Goal: Task Accomplishment & Management: Use online tool/utility

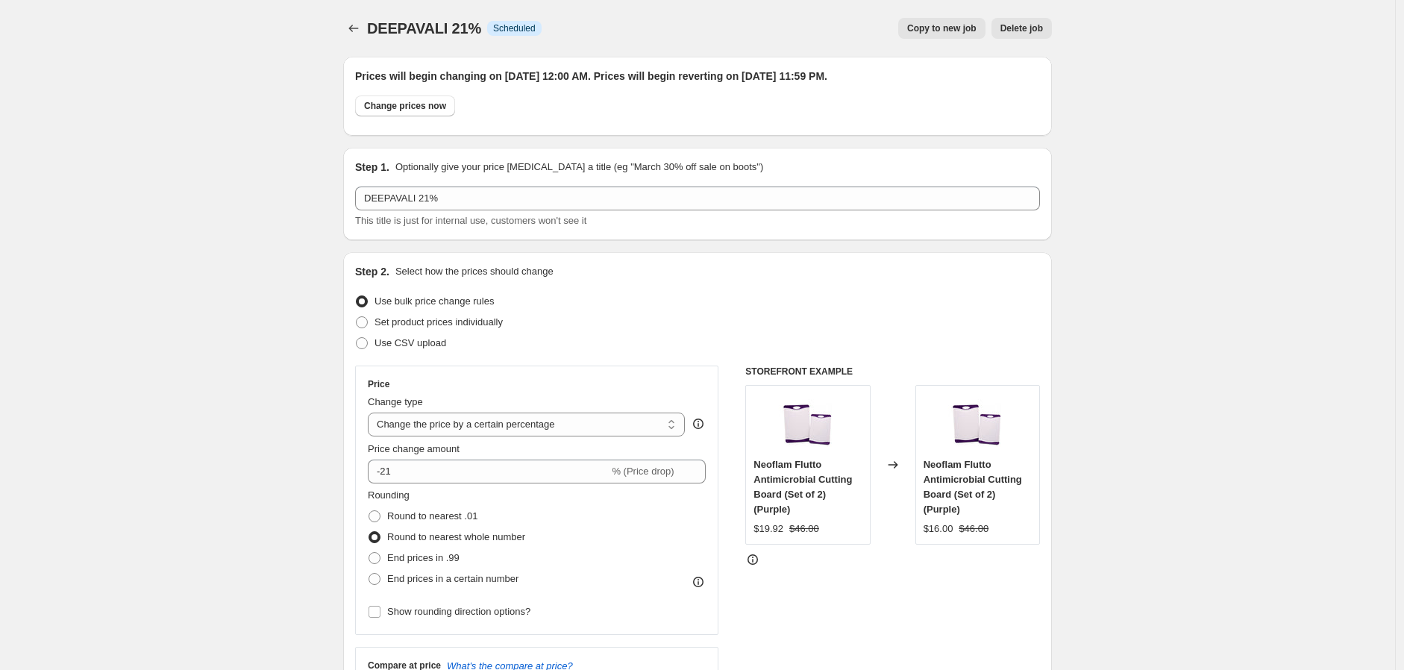
select select "percentage"
select select "no_change"
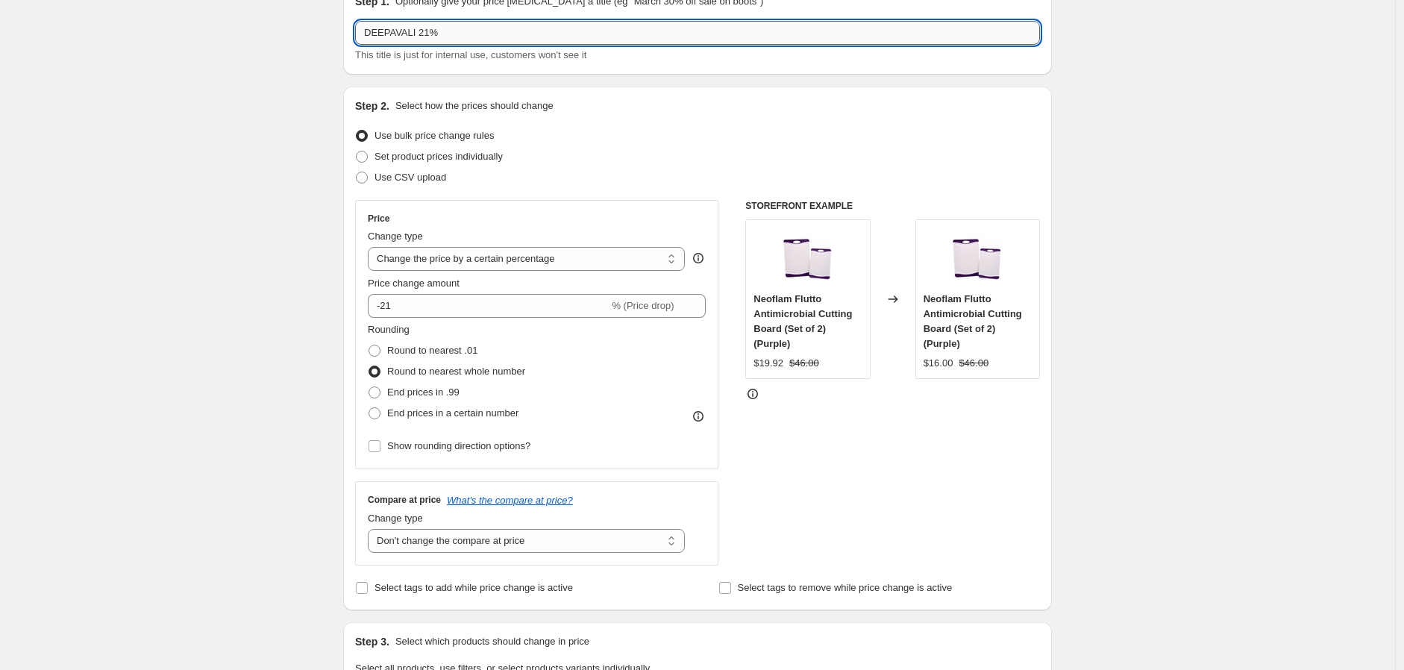
click at [539, 29] on input "DEEPAVALI 21%" at bounding box center [697, 33] width 685 height 24
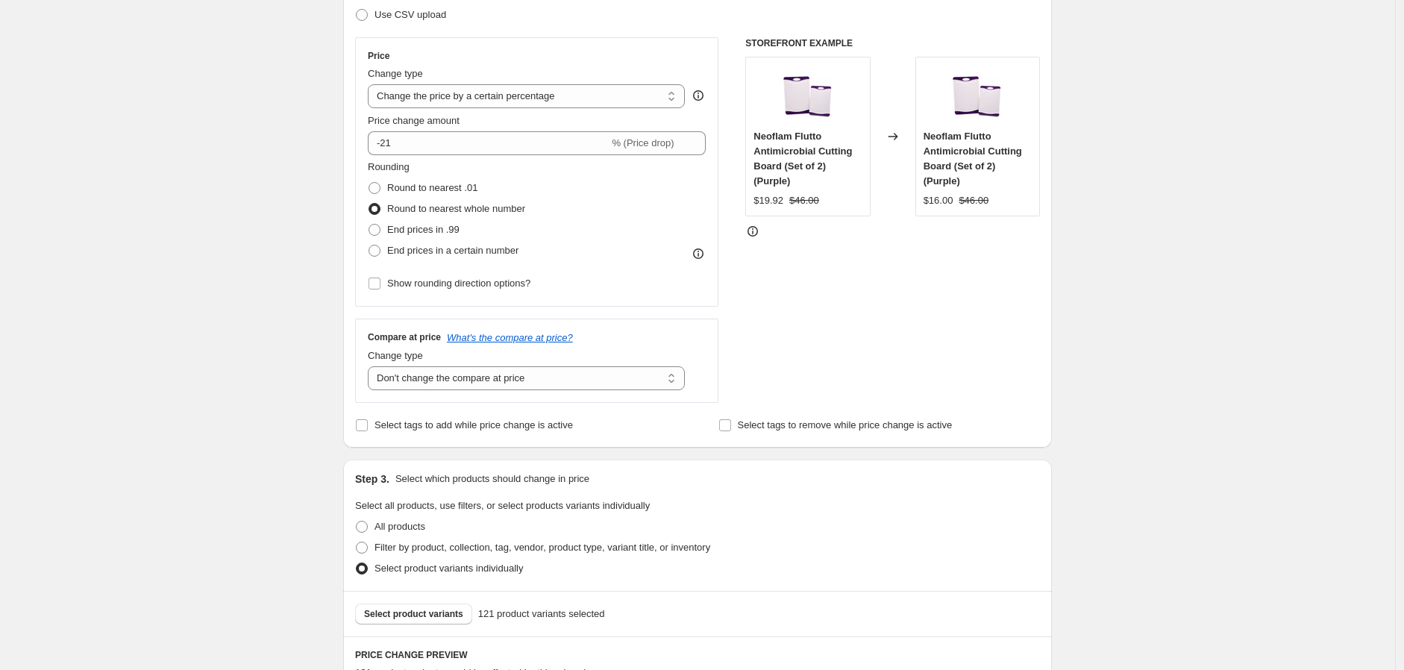
scroll to position [331, 0]
click at [439, 221] on span "End prices in .99" at bounding box center [423, 226] width 72 height 11
click at [369, 221] on input "End prices in .99" at bounding box center [369, 221] width 1 height 1
radio input "true"
click at [457, 180] on span "Round to nearest .01" at bounding box center [432, 184] width 90 height 11
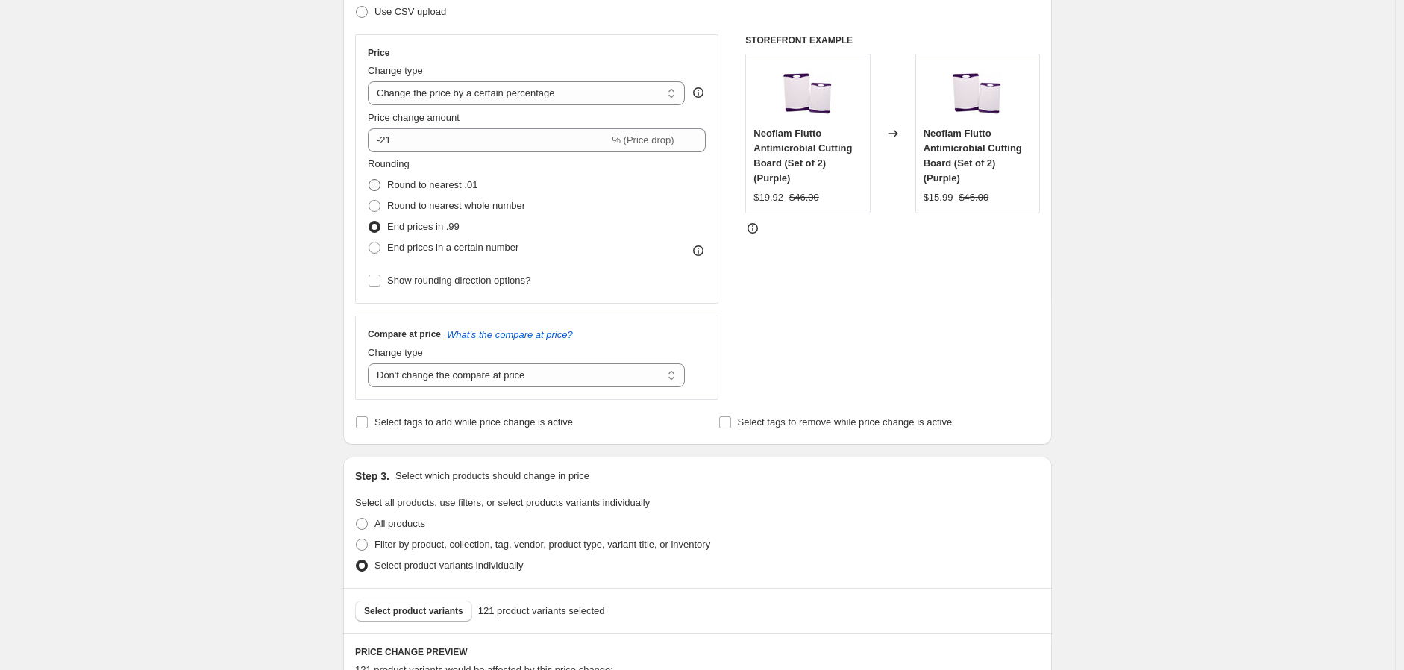
click at [369, 180] on input "Round to nearest .01" at bounding box center [369, 179] width 1 height 1
radio input "true"
click at [456, 226] on span "End prices in .99" at bounding box center [423, 226] width 72 height 11
click at [369, 222] on input "End prices in .99" at bounding box center [369, 221] width 1 height 1
radio input "true"
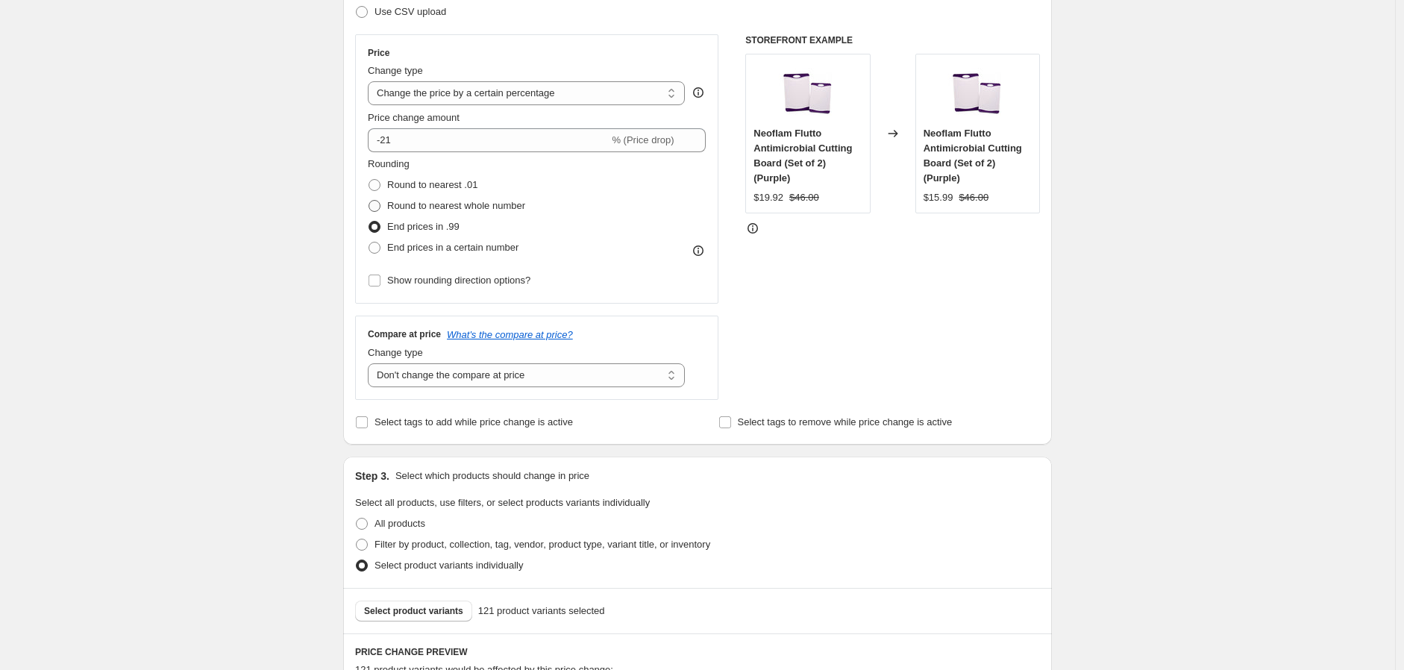
click at [482, 207] on span "Round to nearest whole number" at bounding box center [456, 205] width 138 height 11
click at [430, 209] on span "Round to nearest whole number" at bounding box center [456, 205] width 138 height 11
click at [369, 201] on input "Round to nearest whole number" at bounding box center [369, 200] width 1 height 1
radio input "true"
click at [427, 231] on span "End prices in .99" at bounding box center [423, 226] width 72 height 11
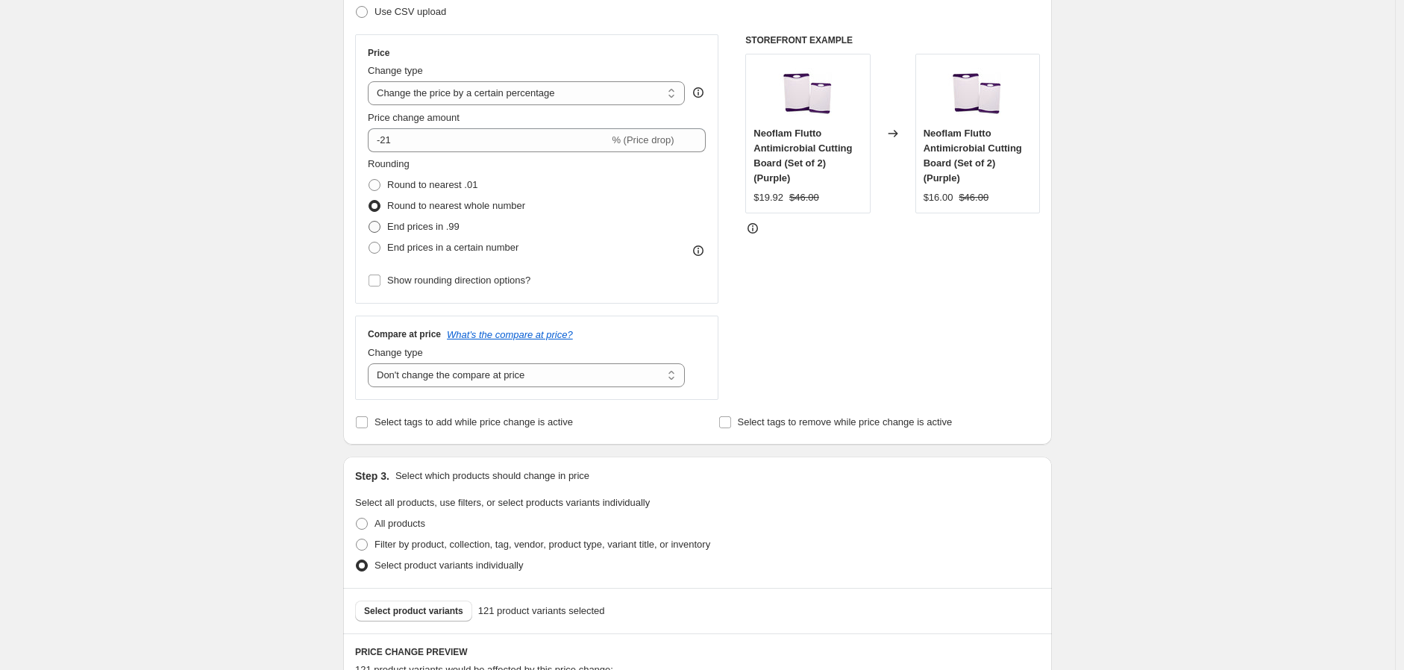
click at [369, 222] on input "End prices in .99" at bounding box center [369, 221] width 1 height 1
radio input "true"
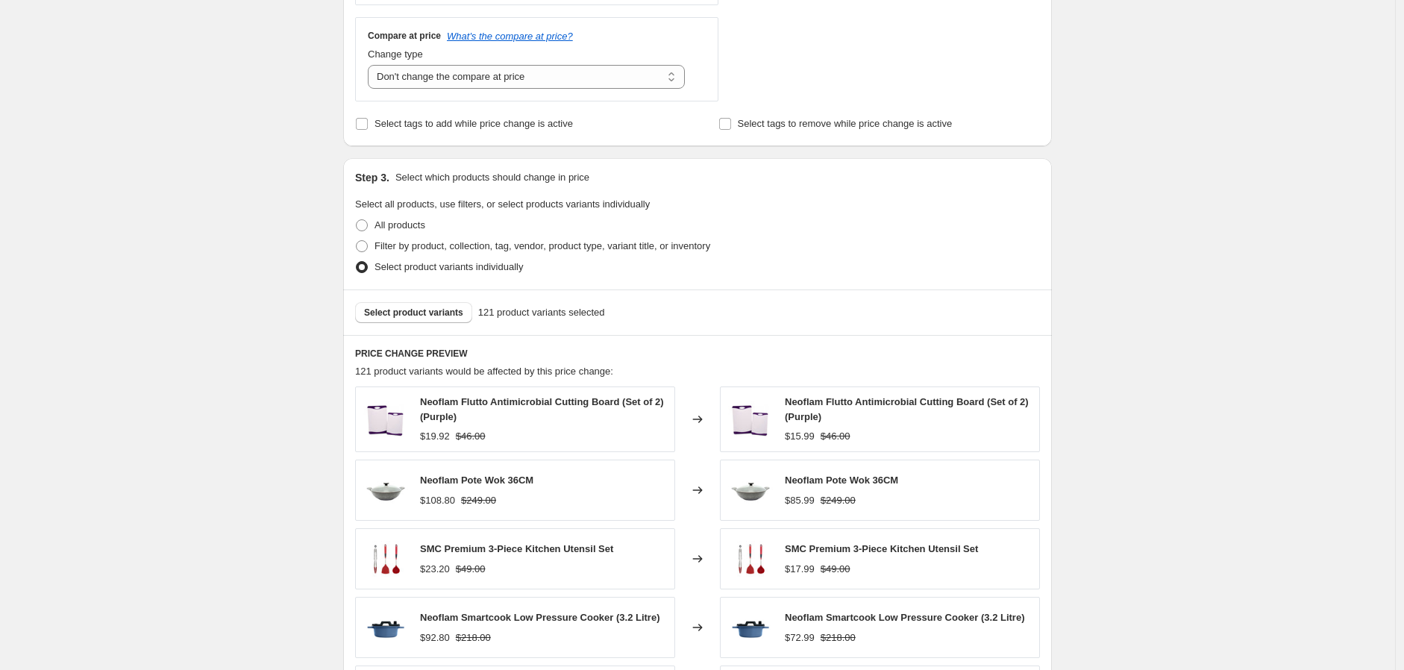
scroll to position [662, 0]
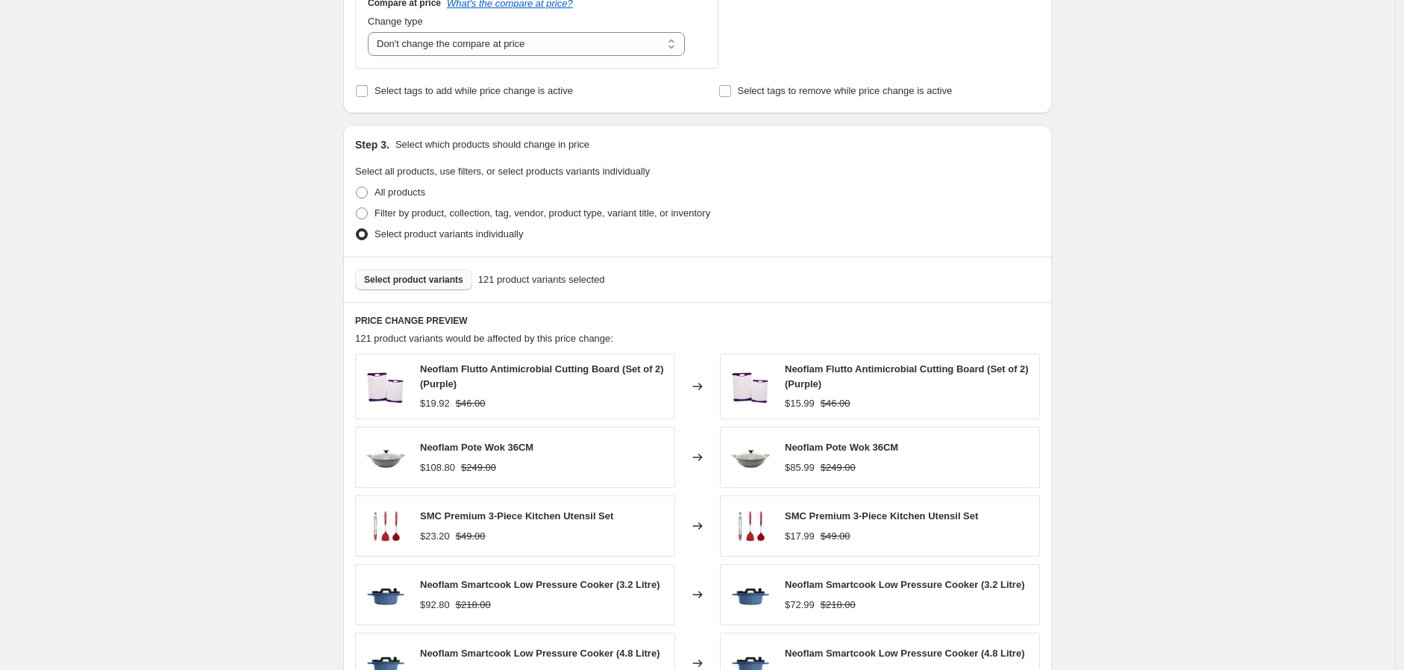
click at [433, 270] on button "Select product variants" at bounding box center [413, 279] width 117 height 21
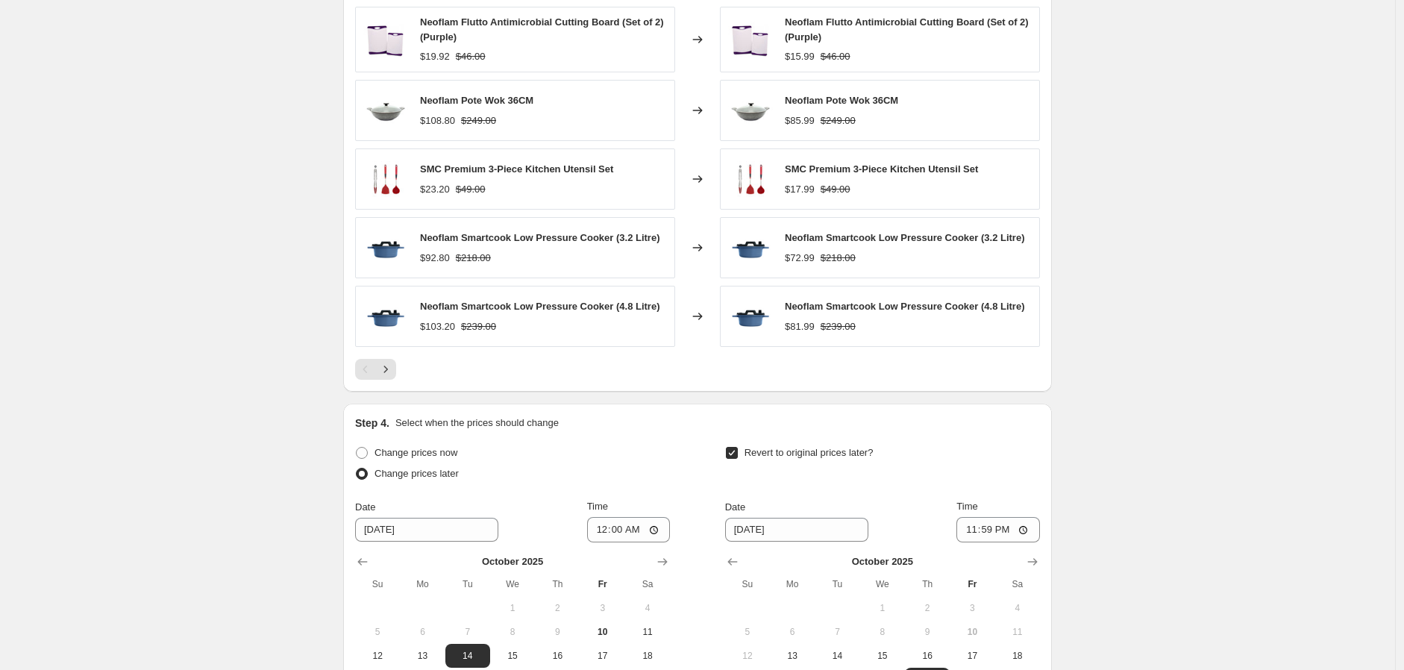
scroll to position [1219, 0]
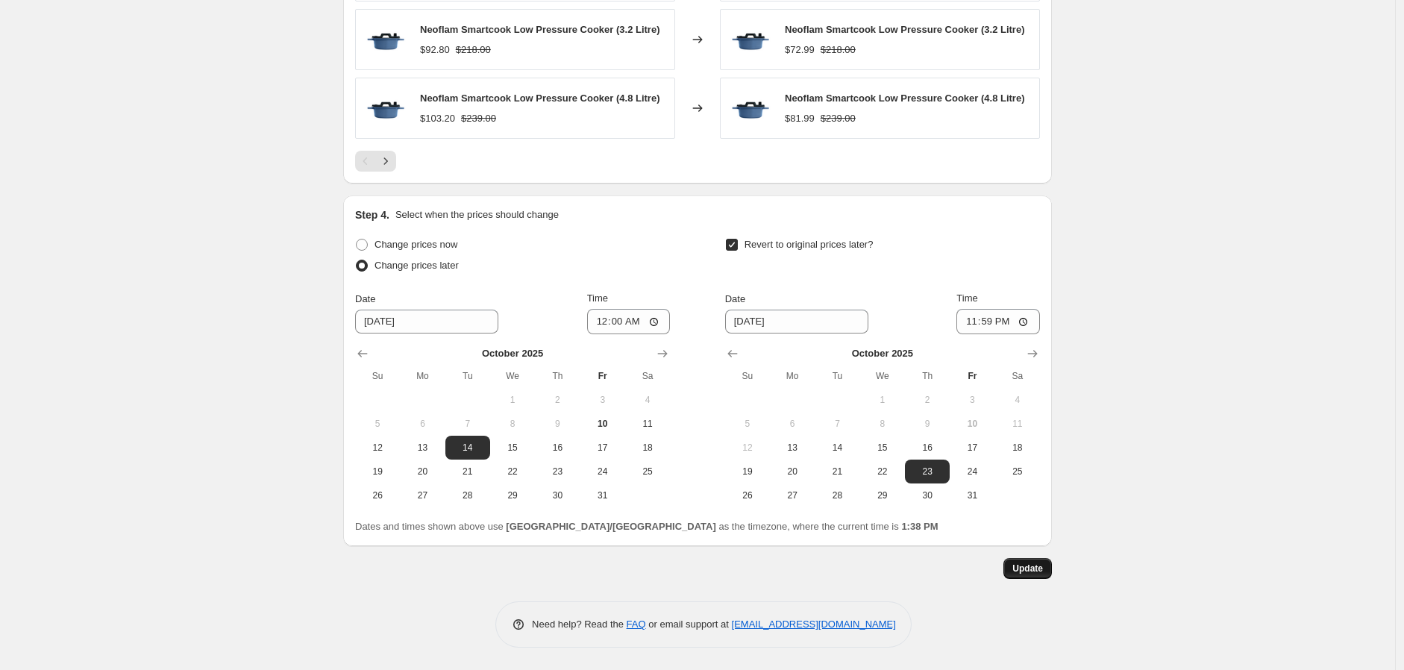
click at [1040, 568] on span "Update" at bounding box center [1027, 569] width 31 height 12
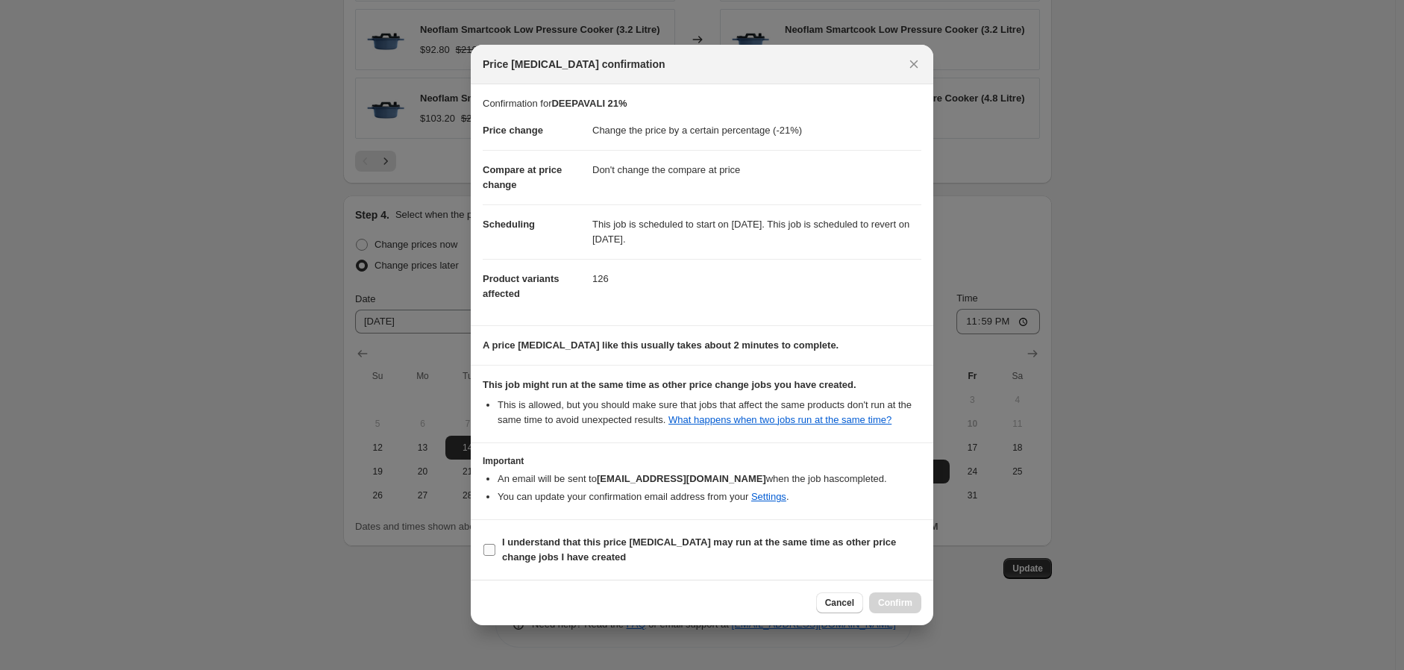
click at [615, 540] on b "I understand that this price [MEDICAL_DATA] may run at the same time as other p…" at bounding box center [699, 549] width 394 height 26
click at [495, 544] on input "I understand that this price [MEDICAL_DATA] may run at the same time as other p…" at bounding box center [489, 550] width 12 height 12
checkbox input "true"
click at [906, 613] on button "Confirm" at bounding box center [895, 602] width 52 height 21
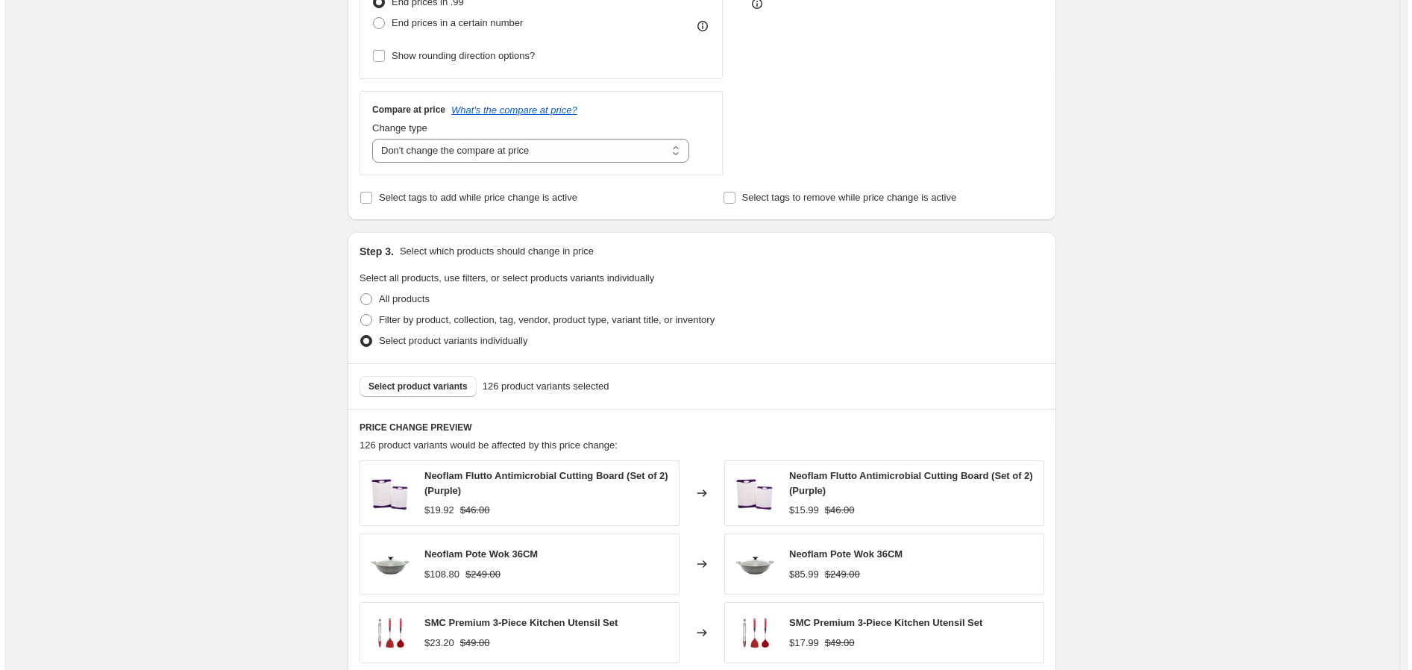
scroll to position [0, 0]
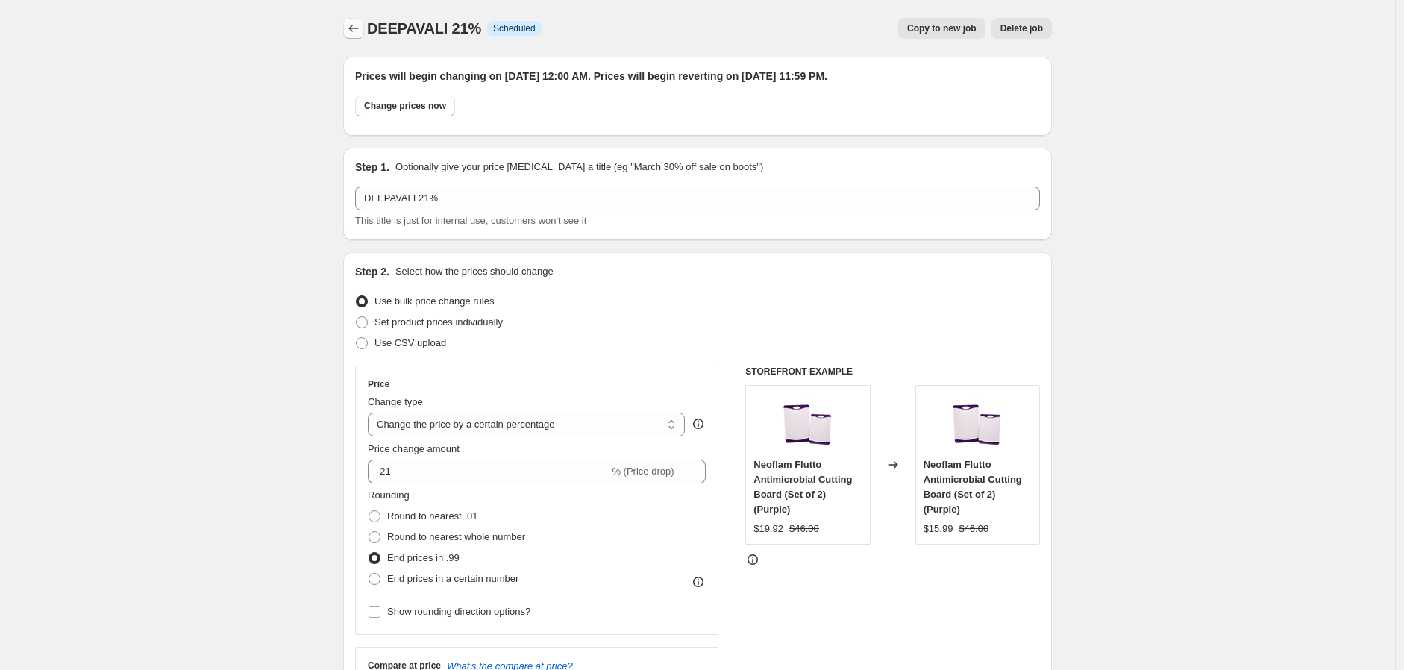
click at [361, 33] on icon "Price change jobs" at bounding box center [353, 28] width 15 height 15
